Goal: Task Accomplishment & Management: Use online tool/utility

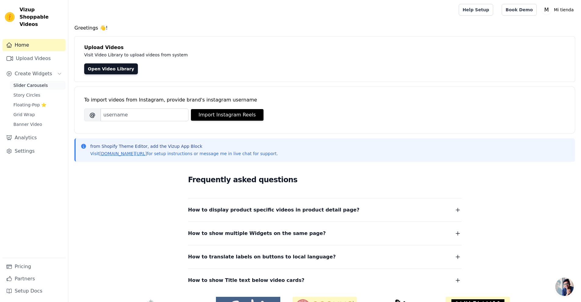
click at [36, 82] on span "Slider Carousels" at bounding box center [30, 85] width 34 height 6
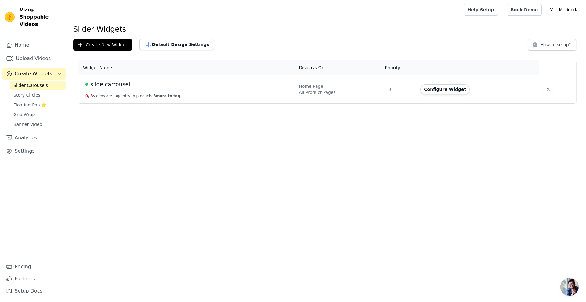
click at [117, 85] on span "slide carrousel" at bounding box center [110, 84] width 40 height 9
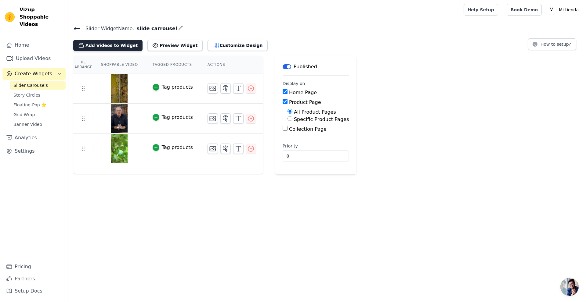
click at [100, 48] on button "Add Videos to Widget" at bounding box center [107, 45] width 69 height 11
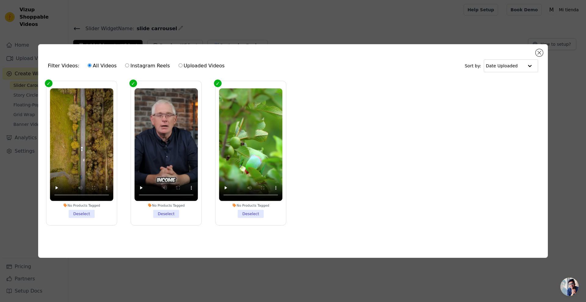
click at [245, 212] on li "No Products Tagged Deselect" at bounding box center [250, 153] width 63 height 130
click at [0, 0] on input "No Products Tagged Deselect" at bounding box center [0, 0] width 0 height 0
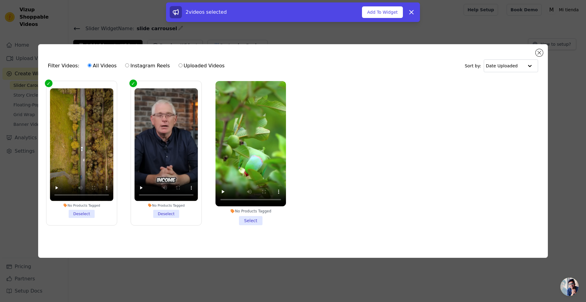
click at [171, 212] on li "No Products Tagged Deselect" at bounding box center [165, 153] width 63 height 130
click at [0, 0] on input "No Products Tagged Deselect" at bounding box center [0, 0] width 0 height 0
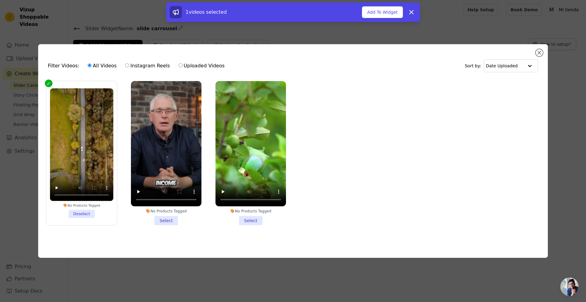
click at [85, 213] on li "No Products Tagged Deselect" at bounding box center [81, 153] width 63 height 130
click at [0, 0] on input "No Products Tagged Deselect" at bounding box center [0, 0] width 0 height 0
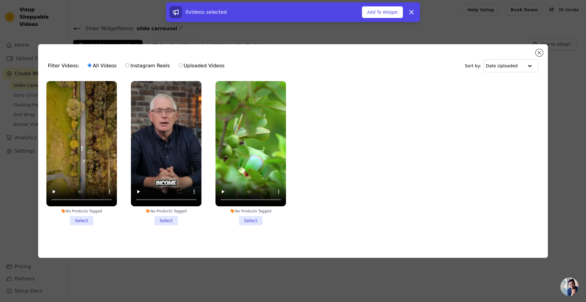
click at [382, 176] on ul "No Products Tagged Select No Products Tagged Select No Products Tagged Select" at bounding box center [293, 158] width 500 height 161
click at [540, 52] on button "Close modal" at bounding box center [538, 52] width 7 height 7
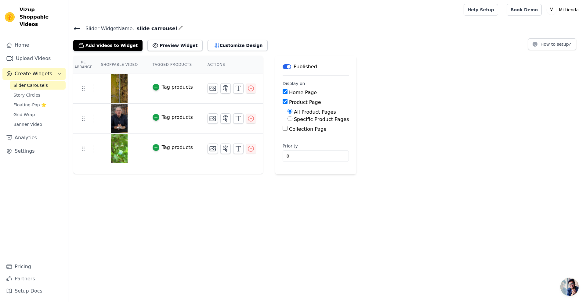
click at [74, 29] on icon at bounding box center [76, 28] width 7 height 7
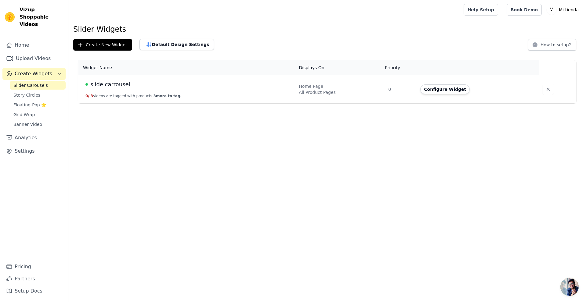
click at [104, 88] on span "slide carrousel" at bounding box center [110, 84] width 40 height 9
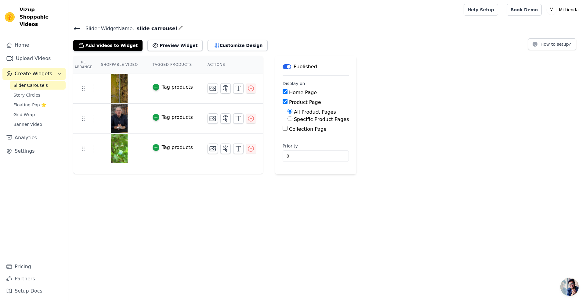
click at [113, 91] on img at bounding box center [119, 88] width 17 height 29
click at [118, 48] on button "Add Videos to Widget" at bounding box center [107, 45] width 69 height 11
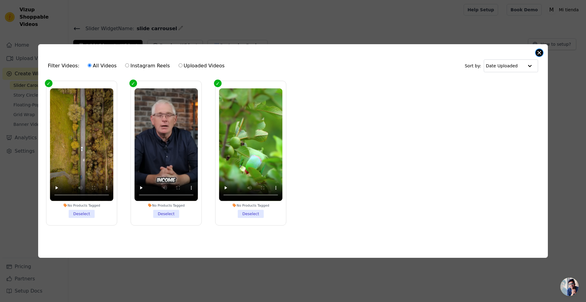
click at [539, 51] on button "Close modal" at bounding box center [538, 52] width 7 height 7
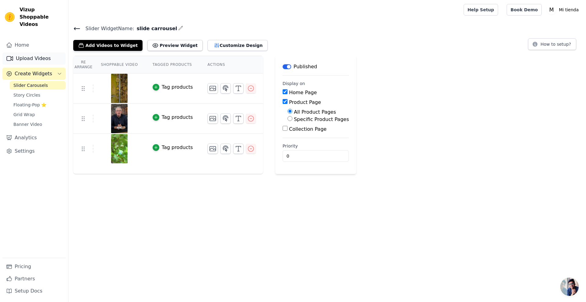
click at [26, 54] on link "Upload Videos" at bounding box center [33, 58] width 63 height 12
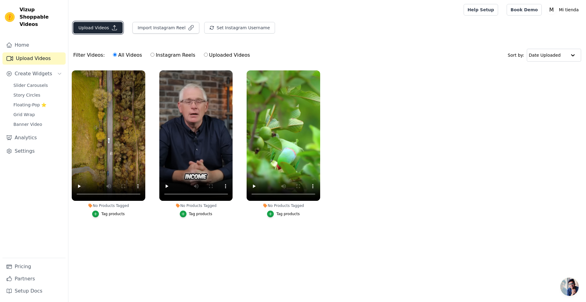
click at [96, 30] on button "Upload Videos" at bounding box center [97, 28] width 49 height 12
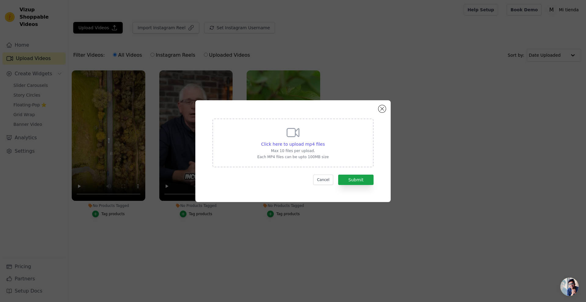
click at [304, 124] on div "Click here to upload mp4 files Max 10 files per upload. Each MP4 files can be u…" at bounding box center [292, 143] width 161 height 49
click at [324, 141] on input "Click here to upload mp4 files Max 10 files per upload. Each MP4 files can be u…" at bounding box center [324, 141] width 0 height 0
type input "C:\fakepath\GIF-2025-07-06-17-40-48-ezgif.com-gif-to-mp4-converter.mp4"
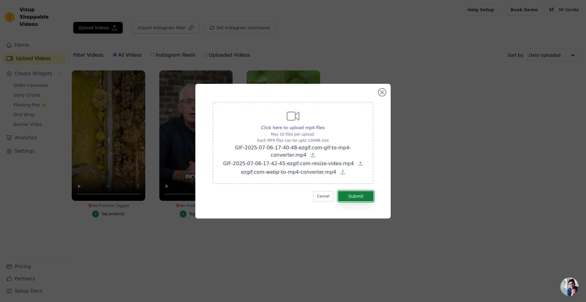
click at [360, 199] on button "Submit" at bounding box center [355, 196] width 35 height 10
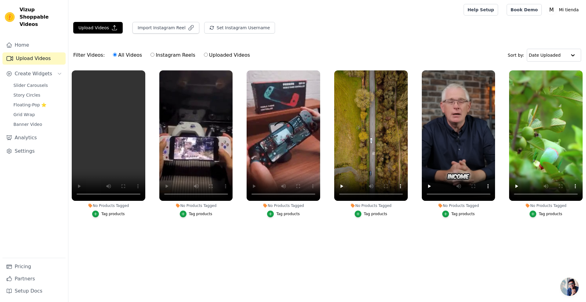
drag, startPoint x: 106, startPoint y: 44, endPoint x: 102, endPoint y: 45, distance: 4.1
click at [105, 44] on div "Filter Videos: All Videos Instagram Reels Uploaded Videos Sort by: Date Uploaded" at bounding box center [326, 55] width 517 height 24
click at [26, 82] on span "Slider Carousels" at bounding box center [30, 85] width 34 height 6
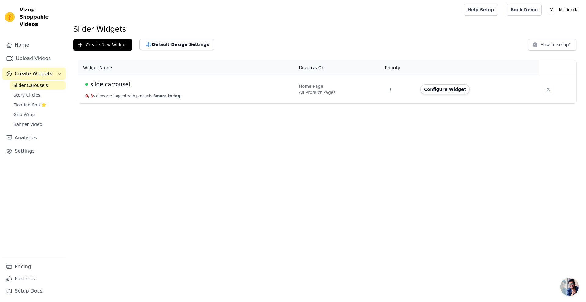
click at [105, 86] on span "slide carrousel" at bounding box center [110, 84] width 40 height 9
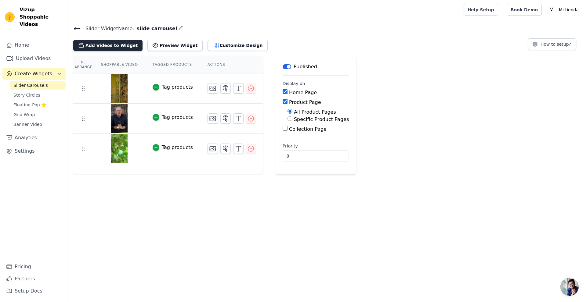
click at [110, 48] on button "Add Videos to Widget" at bounding box center [107, 45] width 69 height 11
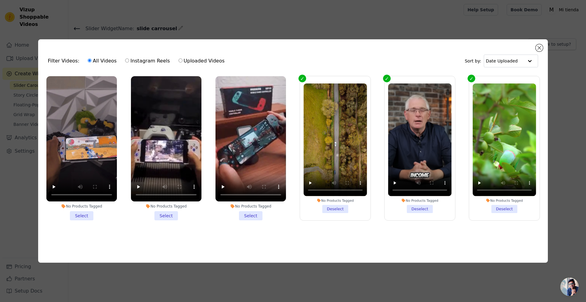
click at [83, 213] on li "No Products Tagged Select" at bounding box center [81, 148] width 70 height 144
click at [0, 0] on input "No Products Tagged Select" at bounding box center [0, 0] width 0 height 0
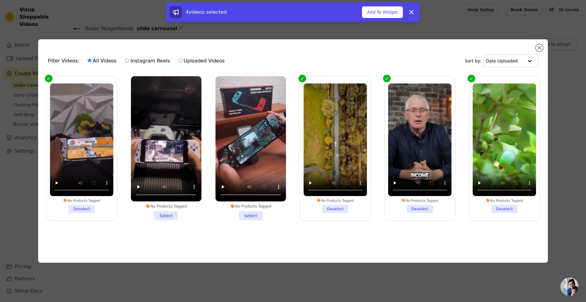
click at [158, 213] on li "No Products Tagged Select" at bounding box center [166, 148] width 70 height 144
click at [0, 0] on input "No Products Tagged Select" at bounding box center [0, 0] width 0 height 0
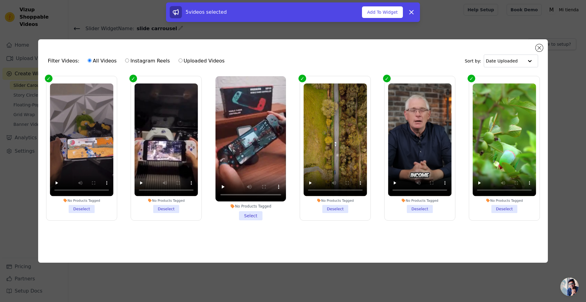
click at [252, 212] on li "No Products Tagged Select" at bounding box center [250, 148] width 70 height 144
click at [0, 0] on input "No Products Tagged Select" at bounding box center [0, 0] width 0 height 0
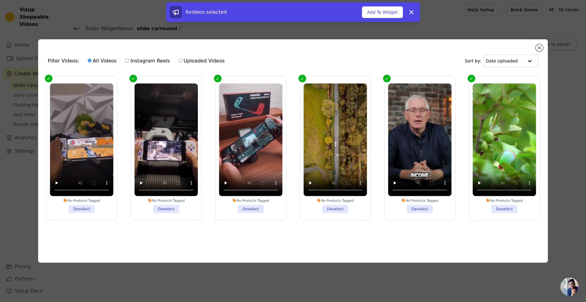
click at [331, 207] on li "No Products Tagged Deselect" at bounding box center [334, 149] width 63 height 130
click at [0, 0] on input "No Products Tagged Deselect" at bounding box center [0, 0] width 0 height 0
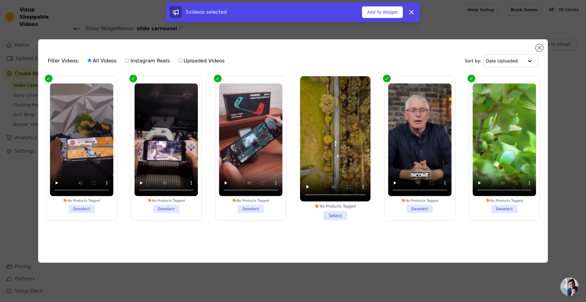
click at [429, 205] on li "No Products Tagged Deselect" at bounding box center [419, 149] width 63 height 130
click at [0, 0] on input "No Products Tagged Deselect" at bounding box center [0, 0] width 0 height 0
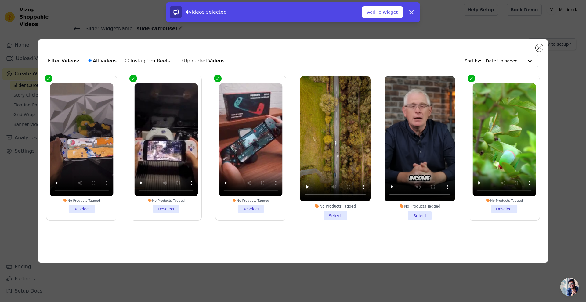
click at [504, 206] on li "No Products Tagged Deselect" at bounding box center [503, 149] width 63 height 130
click at [0, 0] on input "No Products Tagged Deselect" at bounding box center [0, 0] width 0 height 0
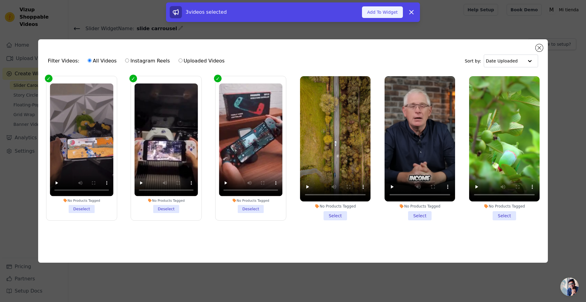
click at [378, 16] on button "Add To Widget" at bounding box center [382, 12] width 41 height 12
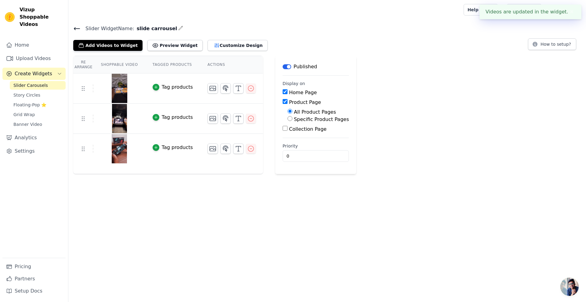
click at [185, 174] on html "Videos are updated in the widget. ✖ Vizup Shoppable Videos Home Upload Videos C…" at bounding box center [293, 87] width 586 height 174
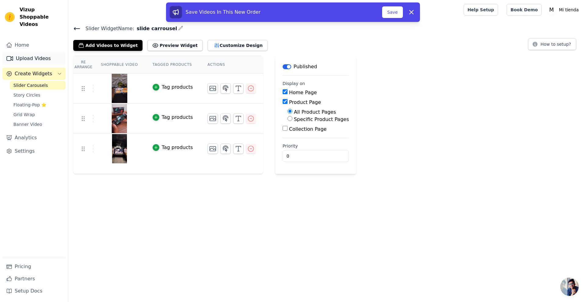
click at [33, 52] on link "Upload Videos" at bounding box center [33, 58] width 63 height 12
